Goal: Communication & Community: Answer question/provide support

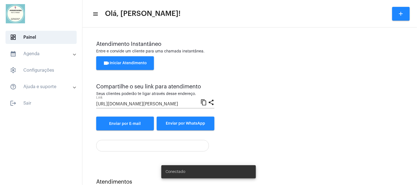
scroll to position [20, 0]
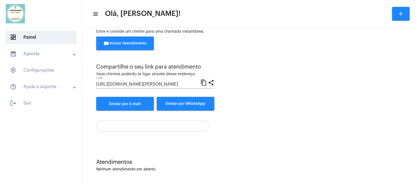
click at [117, 42] on span "videocam Iniciar Atendimento" at bounding box center [125, 43] width 44 height 4
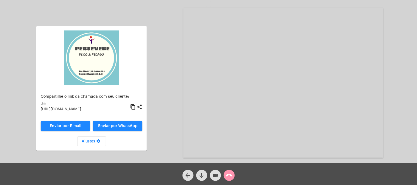
click at [132, 108] on mat-icon "content_copy" at bounding box center [133, 107] width 6 height 7
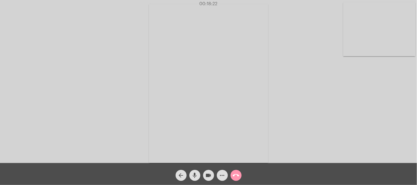
click at [374, 168] on div "arrow_back mic videocam more_horiz call_end" at bounding box center [208, 174] width 417 height 22
click at [236, 177] on mat-icon "call_end" at bounding box center [236, 175] width 7 height 7
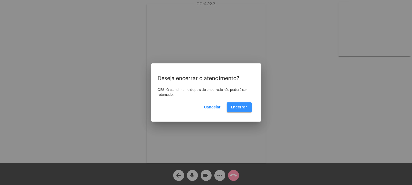
click at [245, 103] on button "Encerrar" at bounding box center [239, 107] width 25 height 10
